Goal: Information Seeking & Learning: Learn about a topic

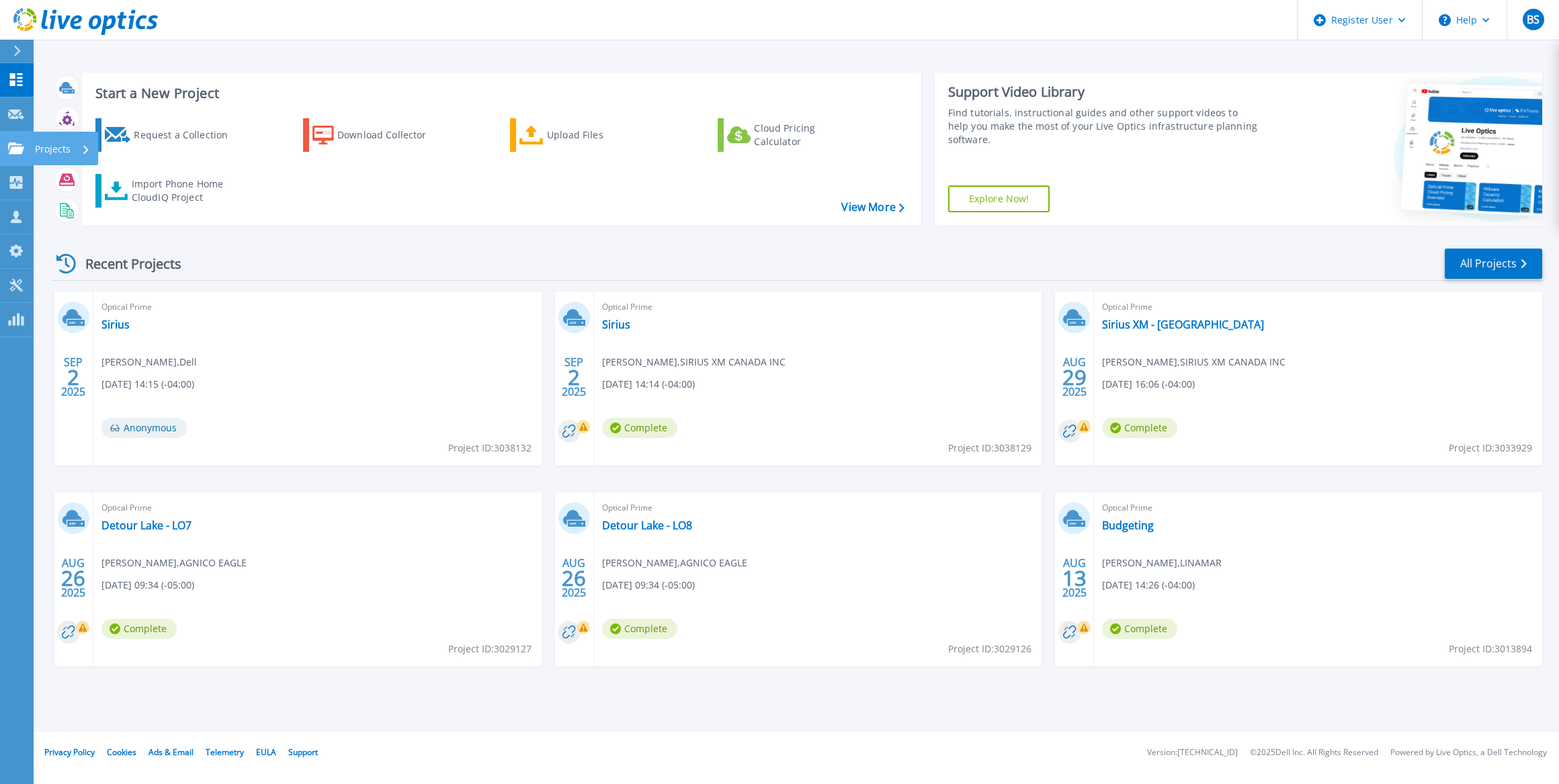
click at [23, 145] on icon at bounding box center [16, 148] width 16 height 12
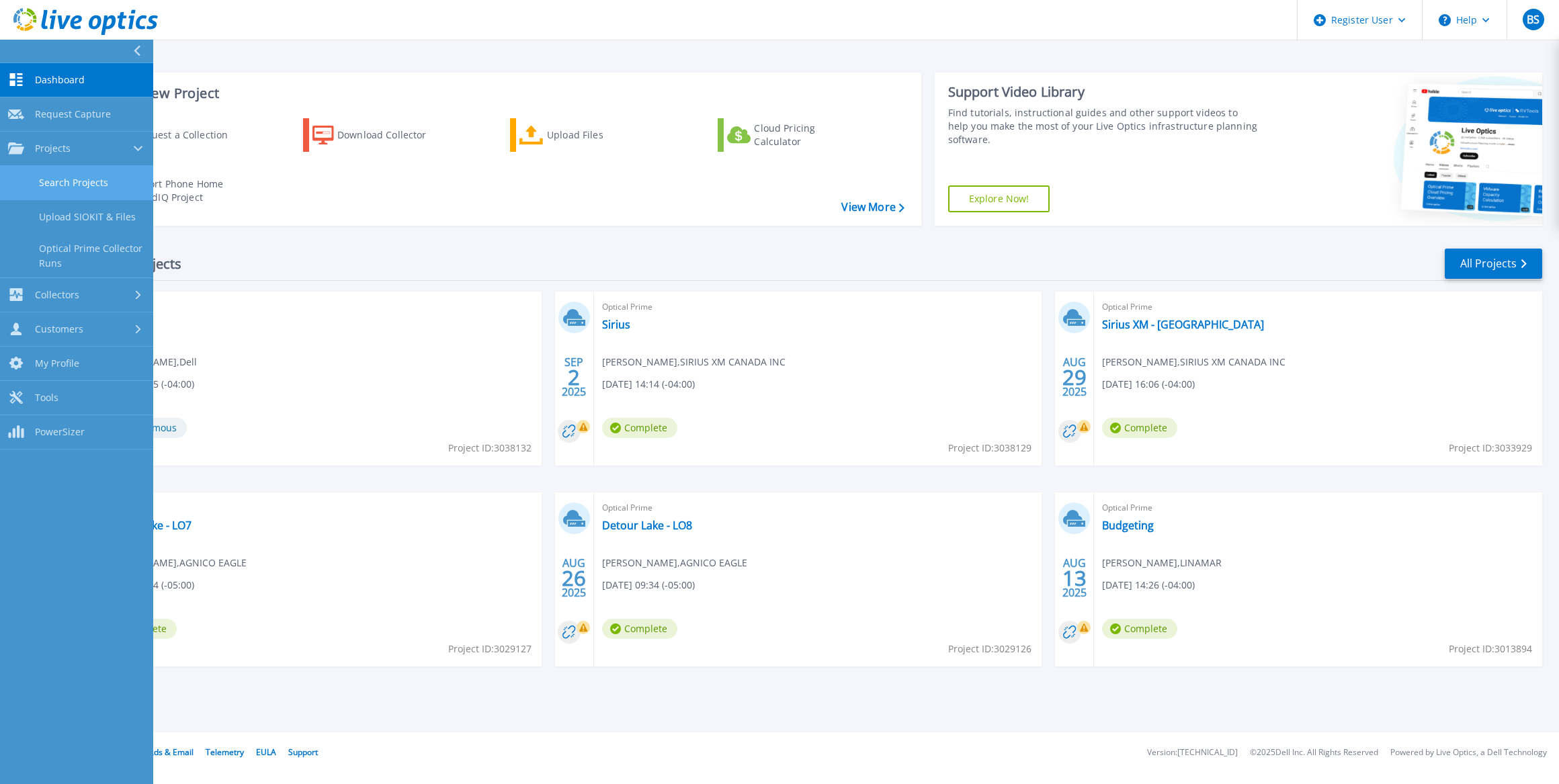
click at [87, 180] on link "Search Projects" at bounding box center [76, 183] width 153 height 34
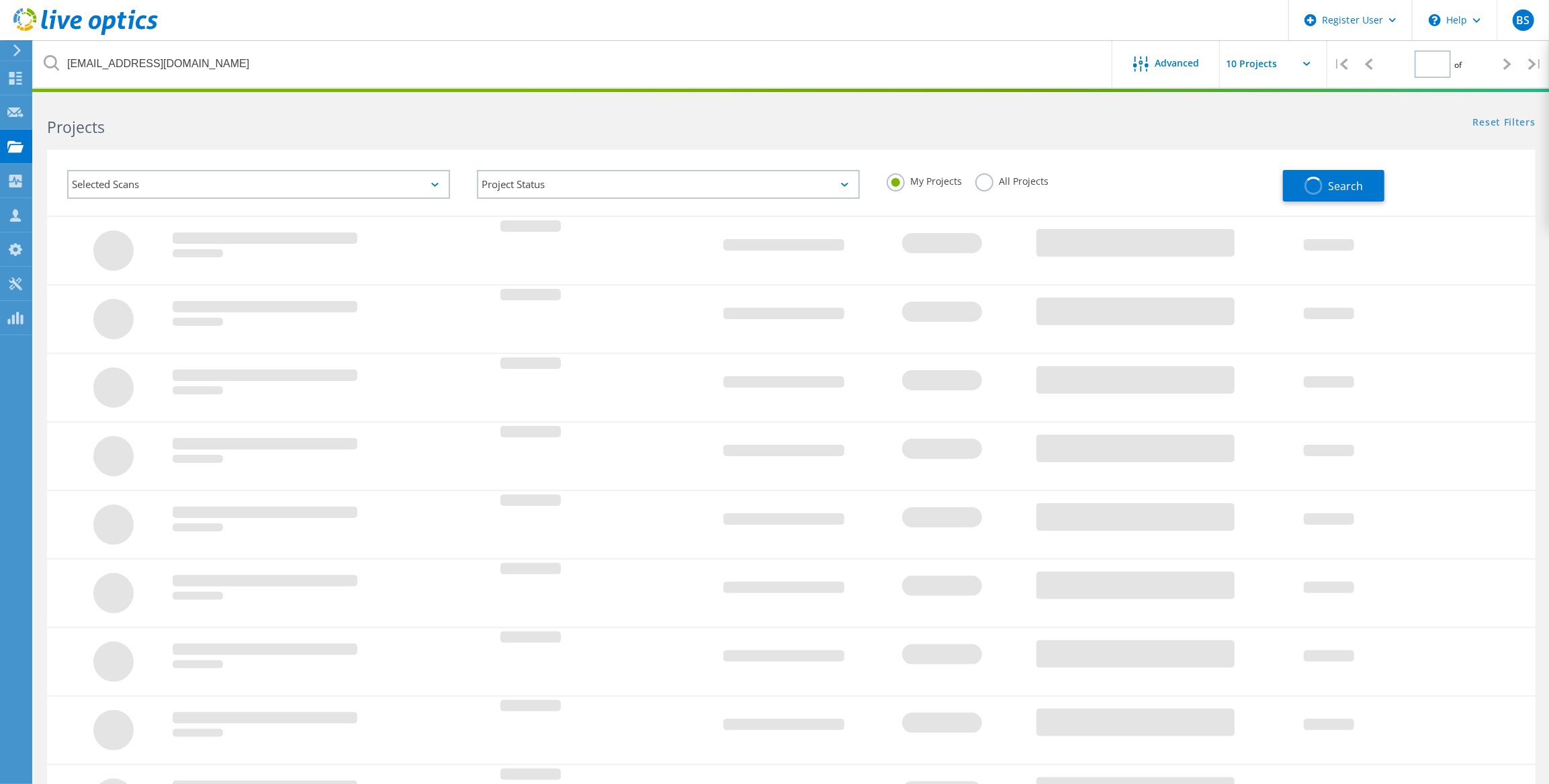
type input "1"
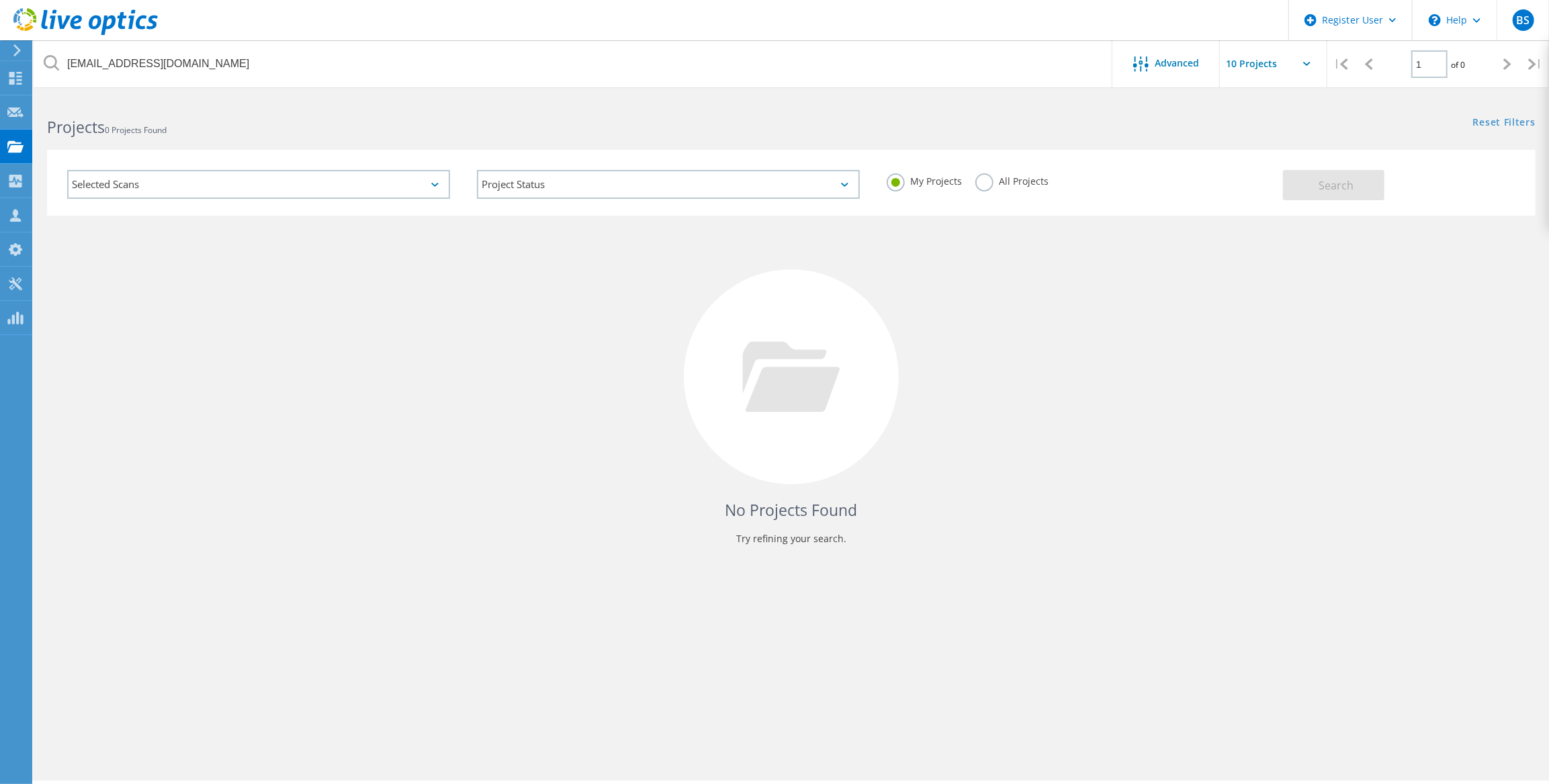
click at [1000, 178] on label "All Projects" at bounding box center [1012, 179] width 73 height 12
click at [0, 0] on input "All Projects" at bounding box center [0, 0] width 0 height 0
click at [1331, 186] on span "Search" at bounding box center [1336, 186] width 35 height 15
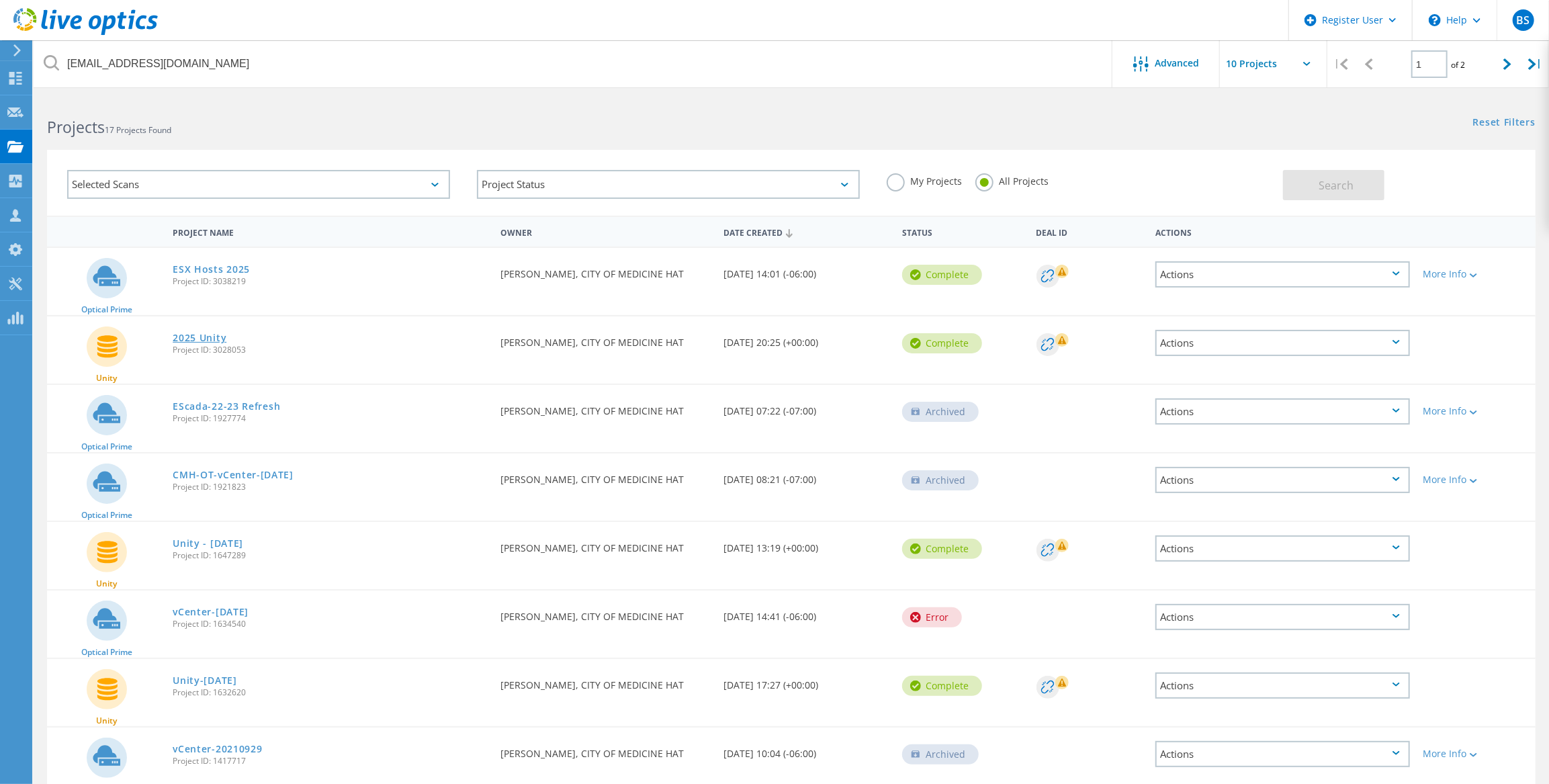
click at [194, 336] on link "2025 Unity" at bounding box center [199, 337] width 54 height 10
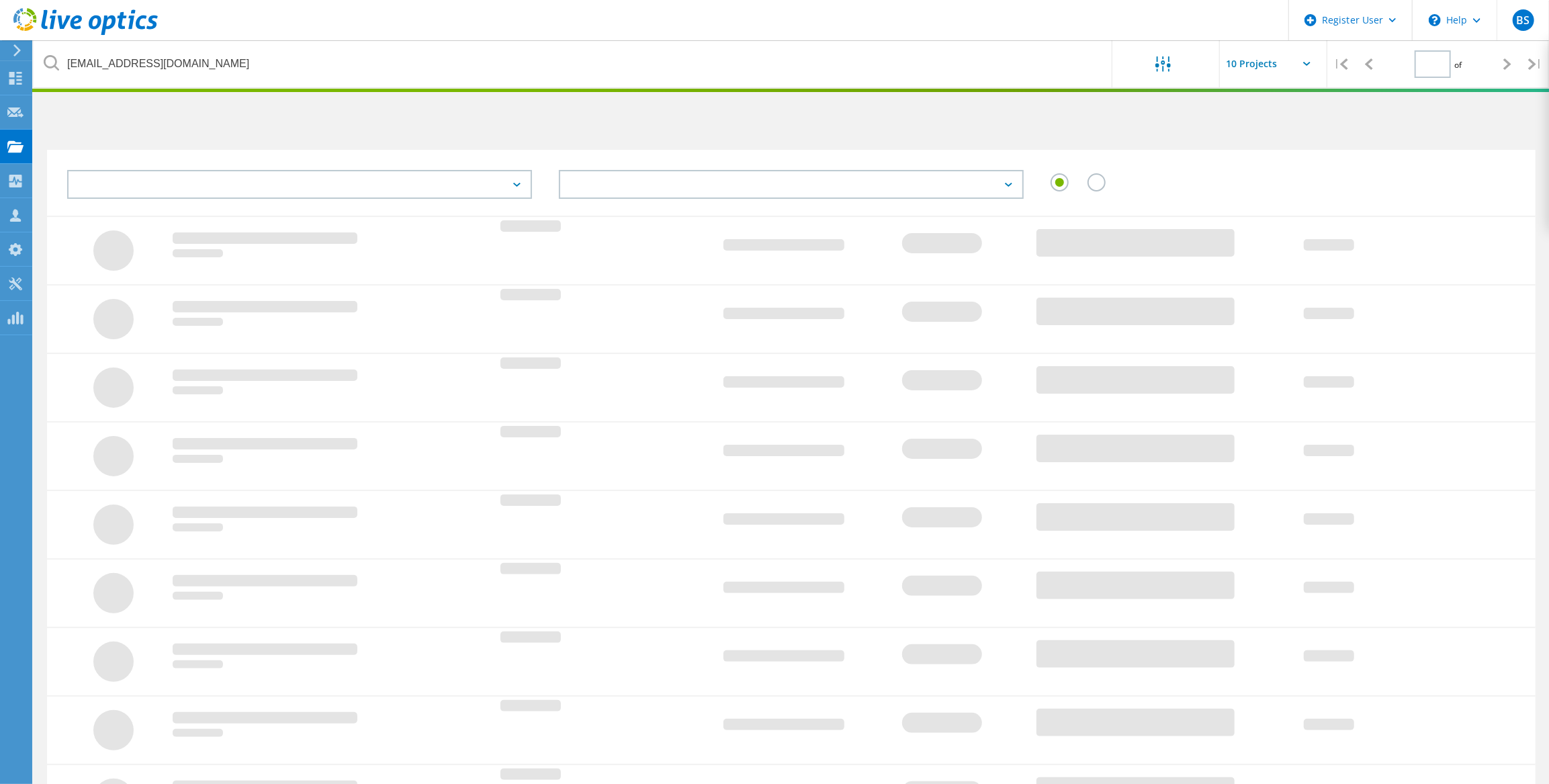
type input "1"
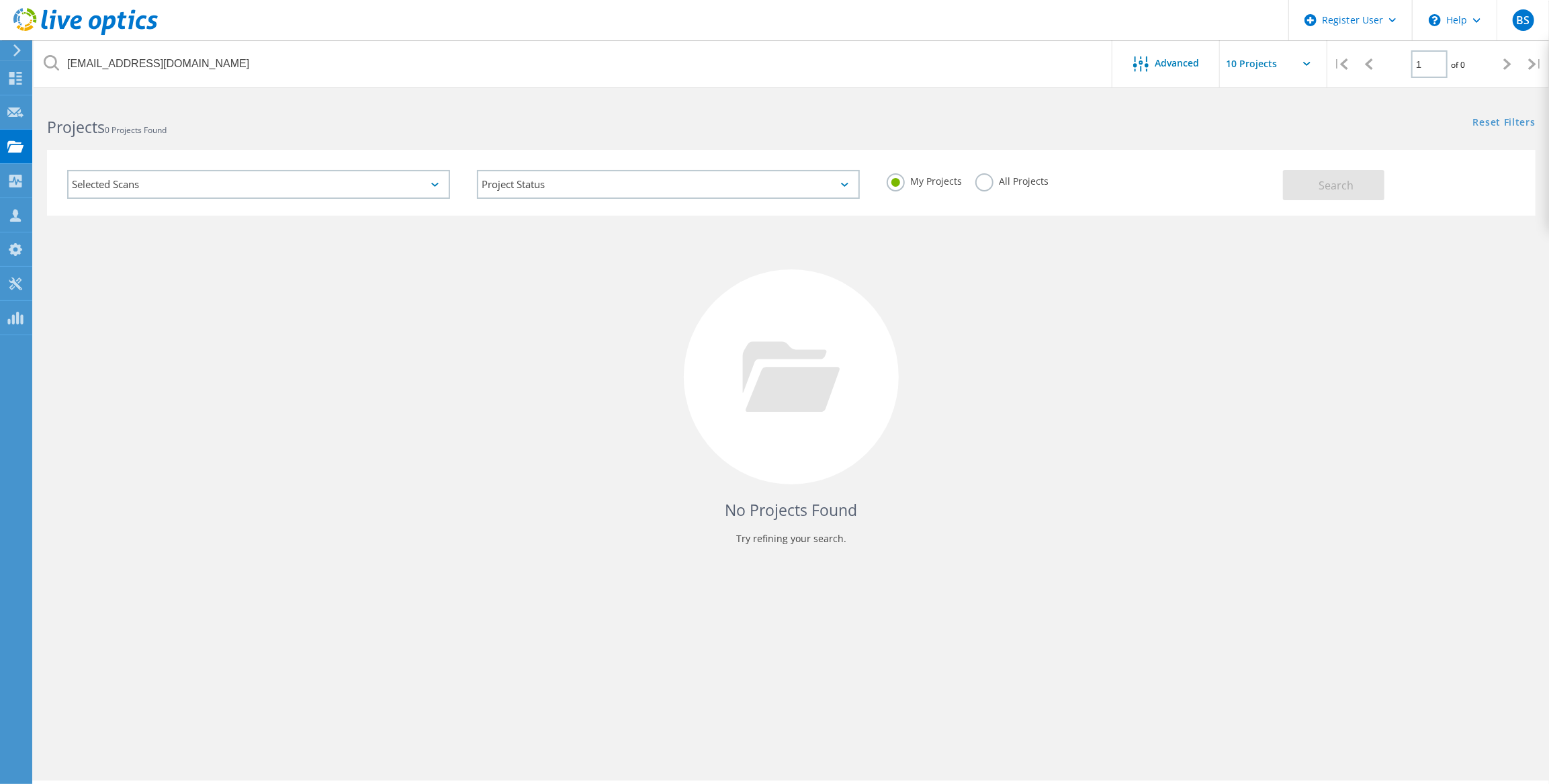
click at [988, 188] on div "All Projects" at bounding box center [1012, 183] width 73 height 20
click at [990, 186] on label "All Projects" at bounding box center [1012, 179] width 73 height 12
click at [0, 0] on input "All Projects" at bounding box center [0, 0] width 0 height 0
click at [1343, 186] on span "Search" at bounding box center [1336, 186] width 35 height 15
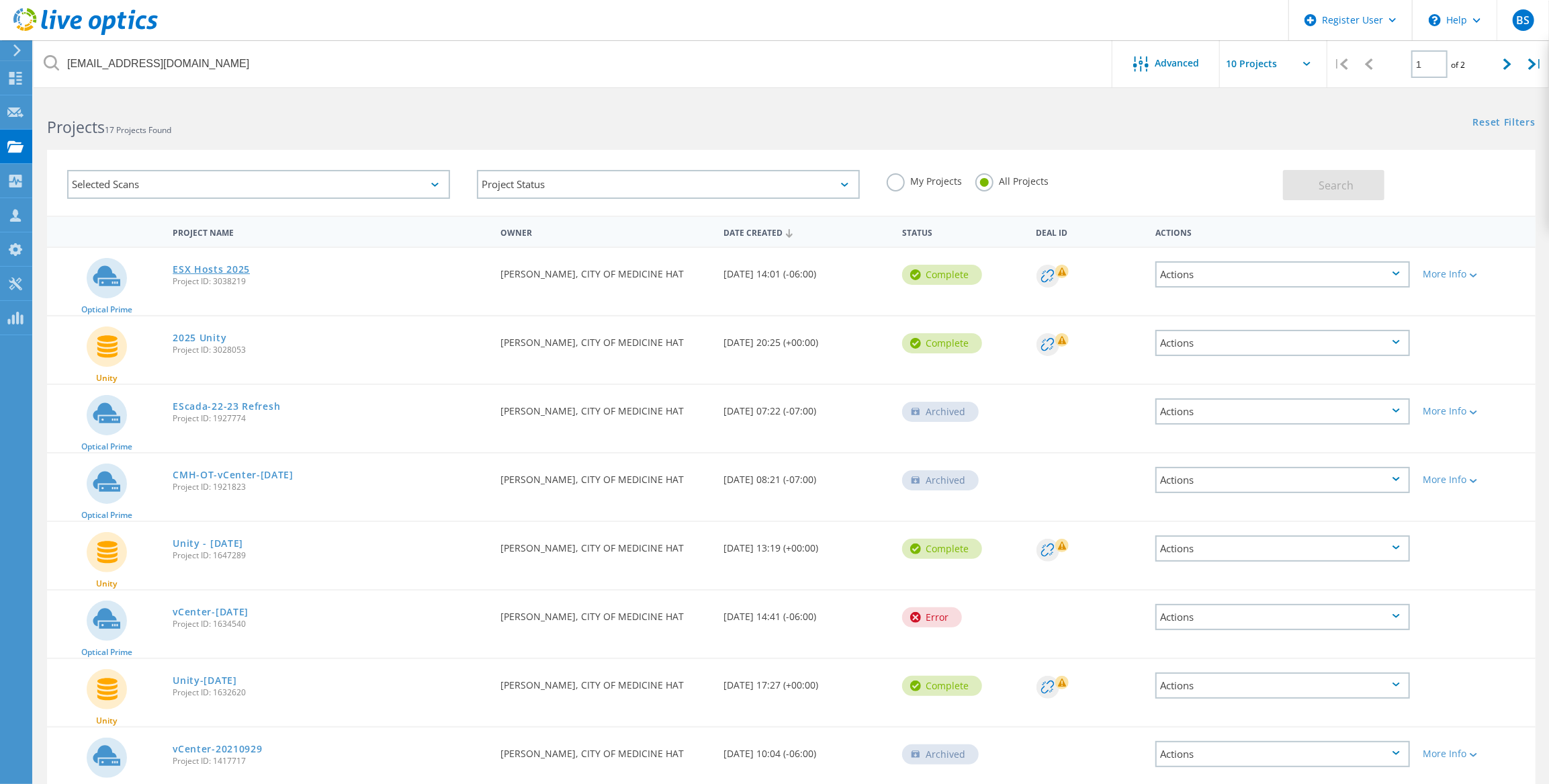
click at [202, 268] on link "ESX Hosts 2025" at bounding box center [210, 269] width 77 height 10
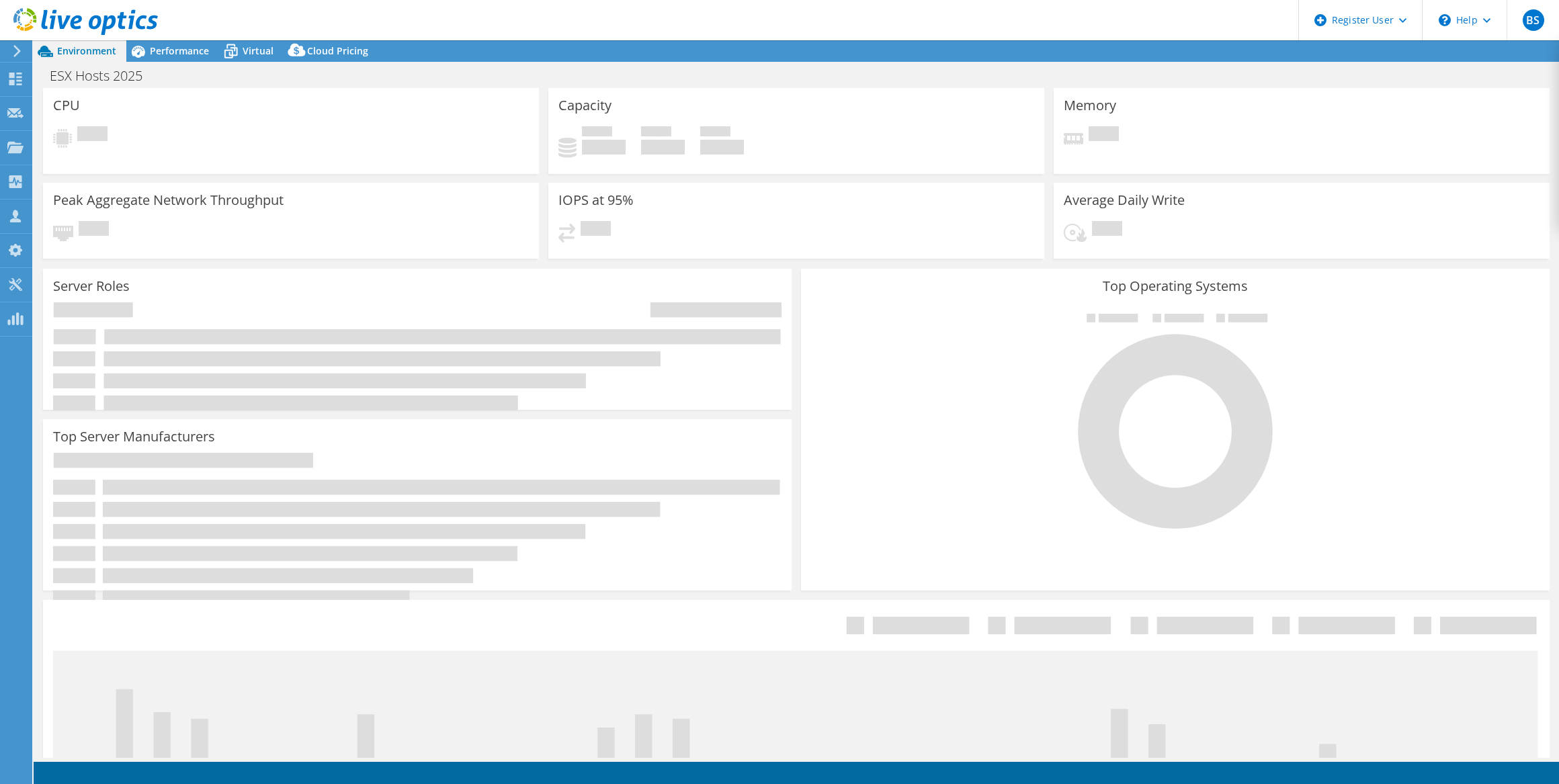
select select "[GEOGRAPHIC_DATA]"
select select "CAD"
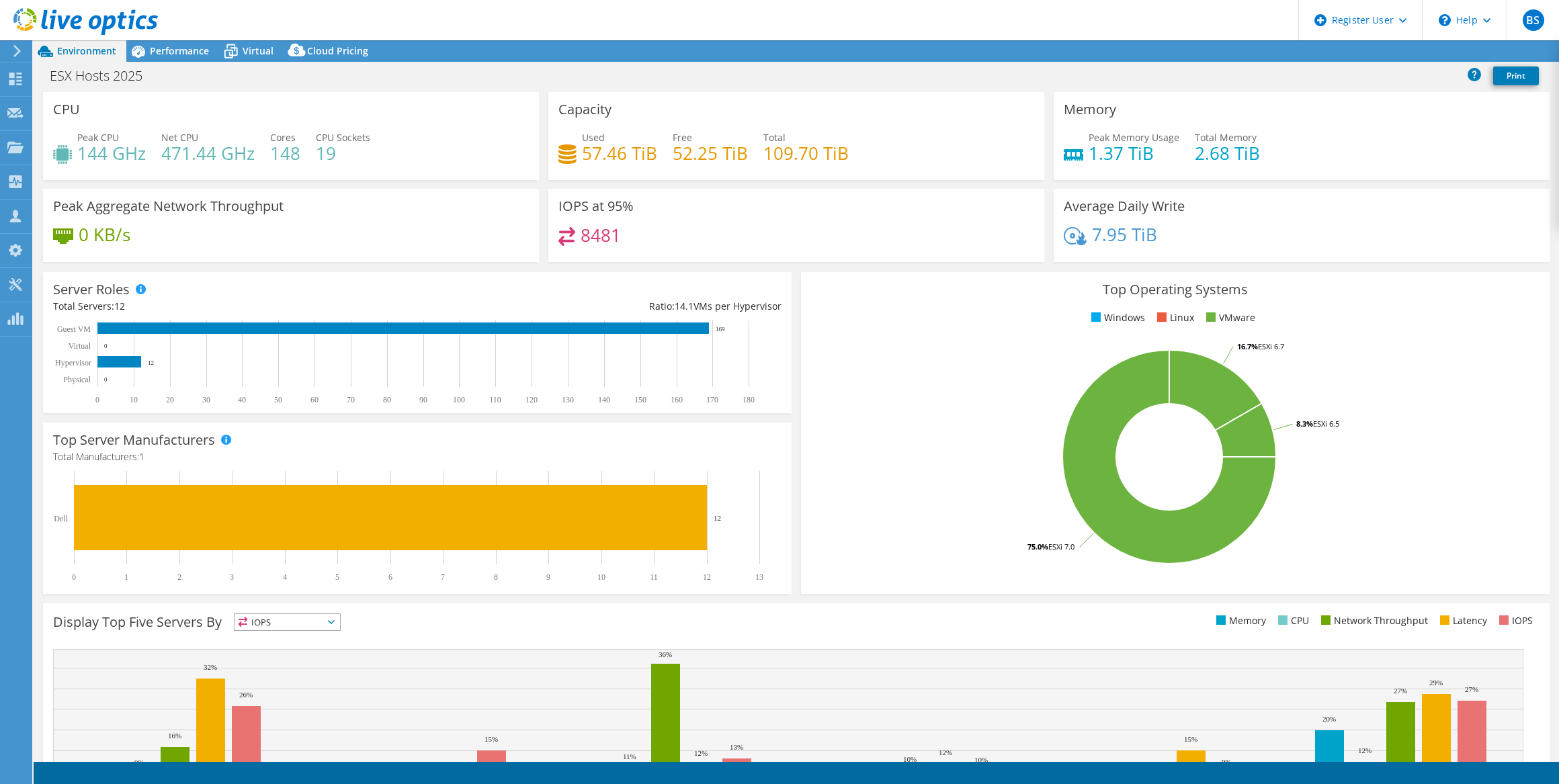
click at [194, 56] on span "Performance" at bounding box center [179, 50] width 59 height 12
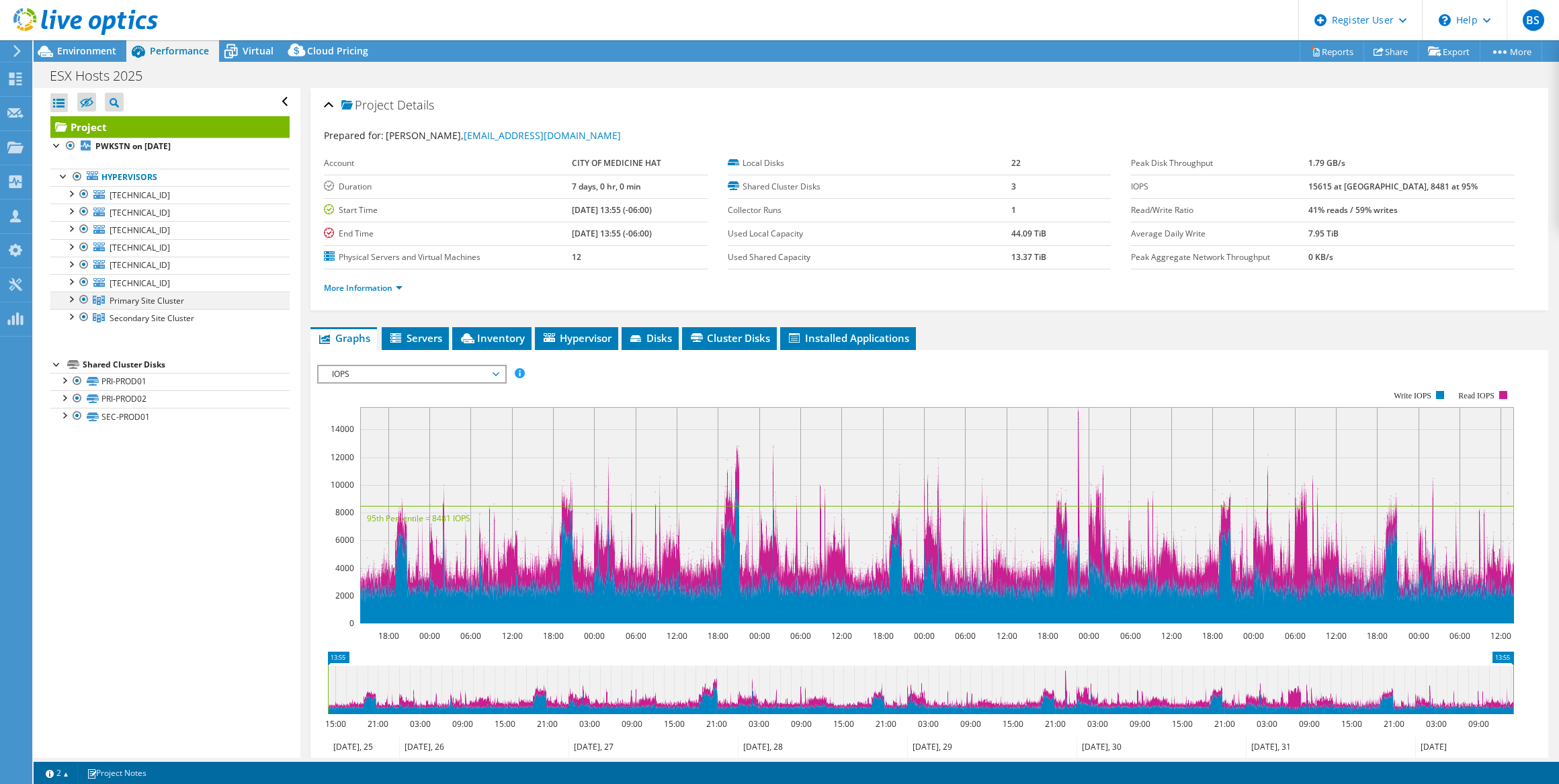
click at [70, 299] on div at bounding box center [70, 298] width 13 height 13
click at [71, 370] on div at bounding box center [70, 369] width 13 height 13
